Goal: Book appointment/travel/reservation

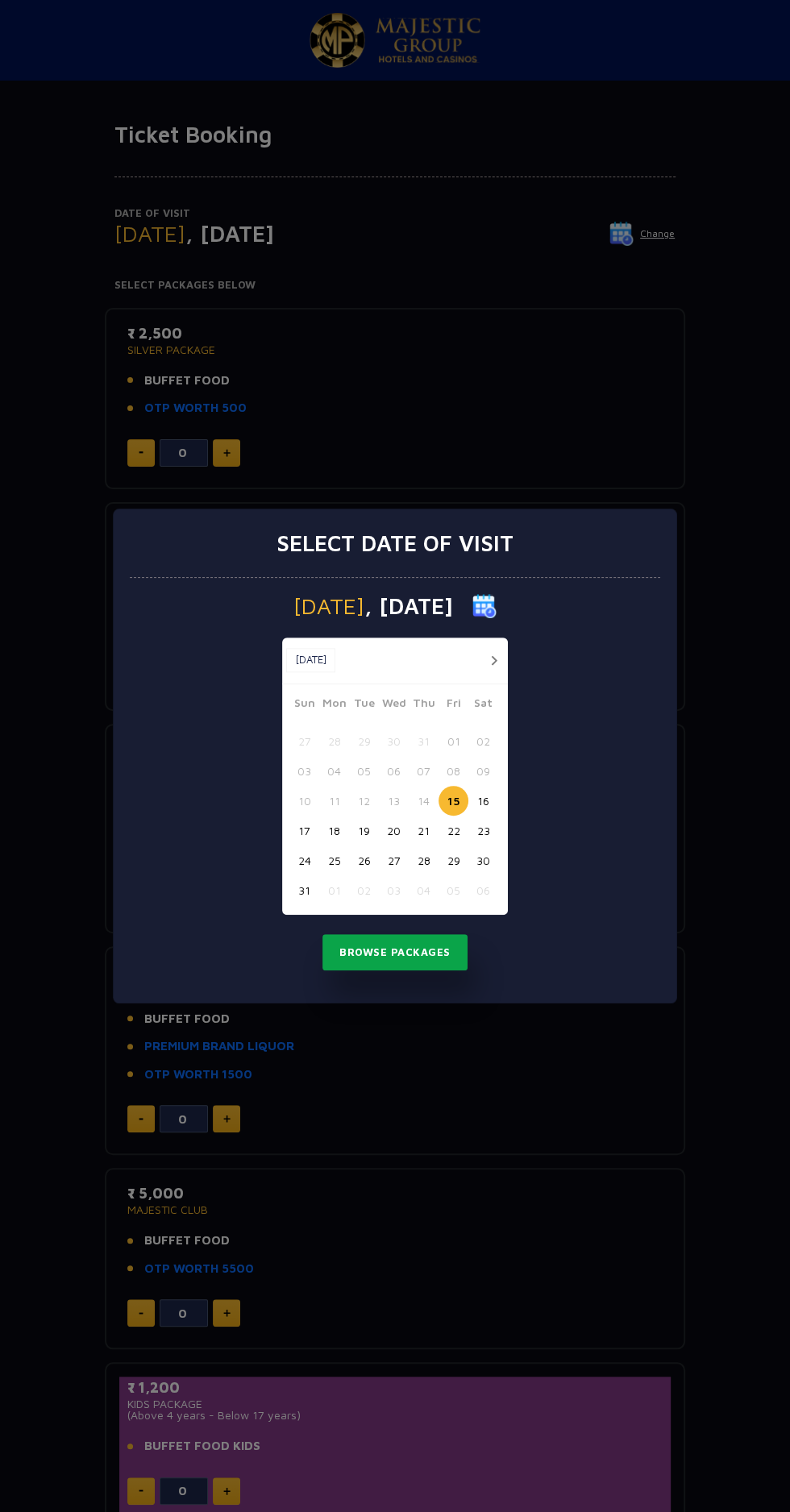
click at [420, 952] on button "Browse Packages" at bounding box center [395, 953] width 145 height 37
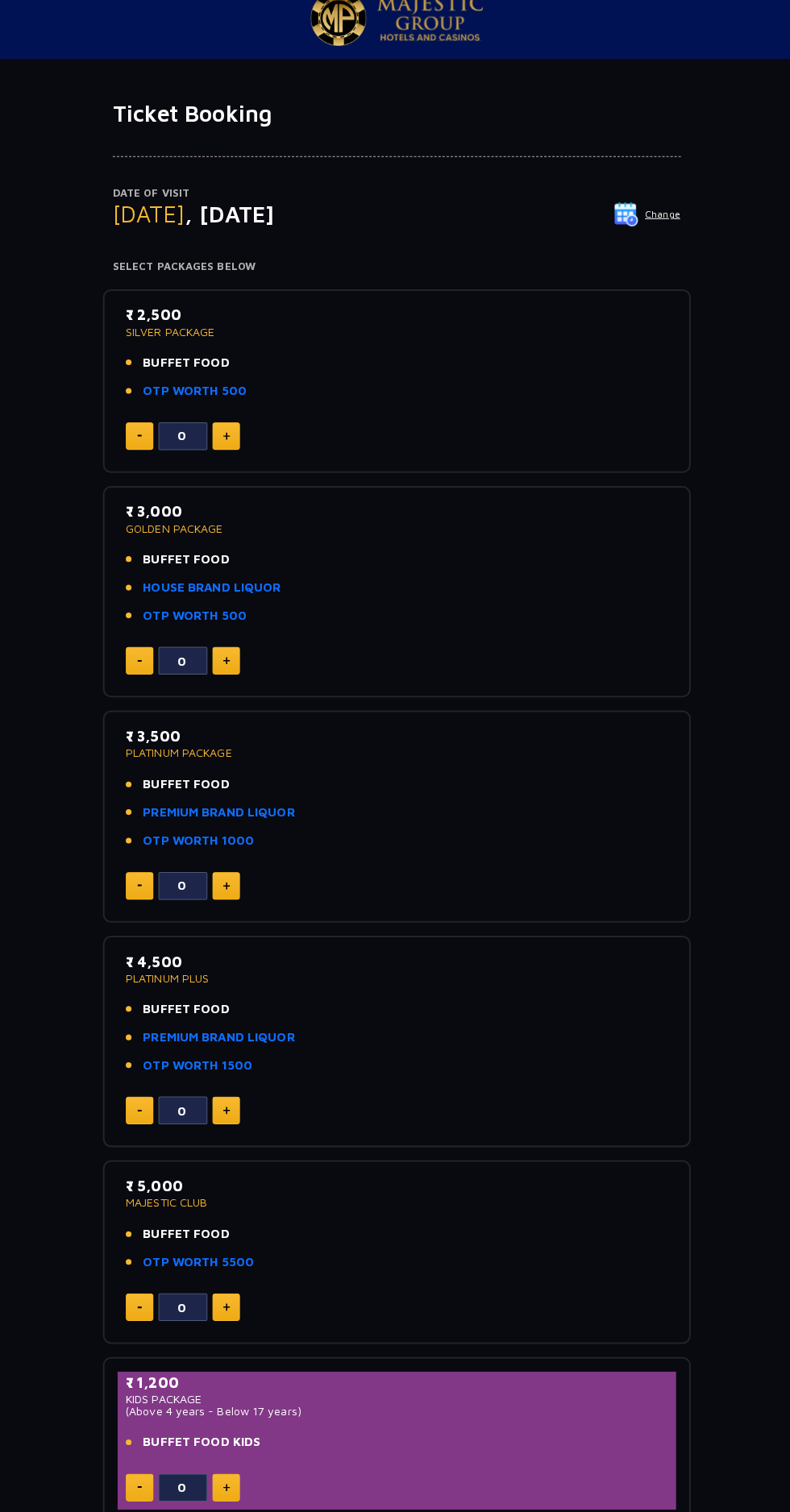
scroll to position [7, 0]
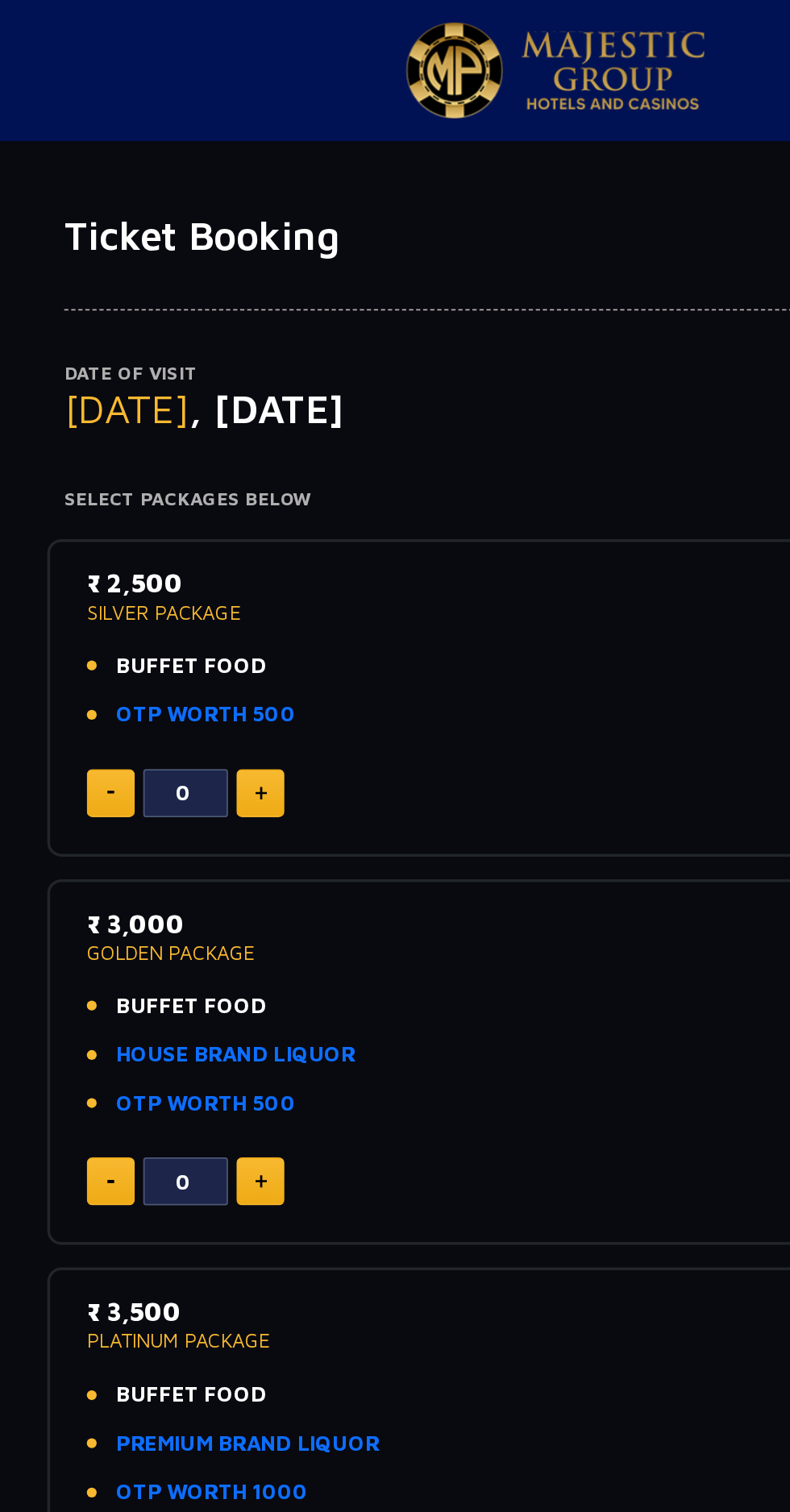
click at [132, 348] on p "SILVER PACKAGE" at bounding box center [395, 349] width 535 height 11
click at [155, 382] on span "BUFFET FOOD" at bounding box center [187, 381] width 86 height 18
click at [435, 24] on img at bounding box center [428, 40] width 105 height 45
